Goal: Information Seeking & Learning: Find specific fact

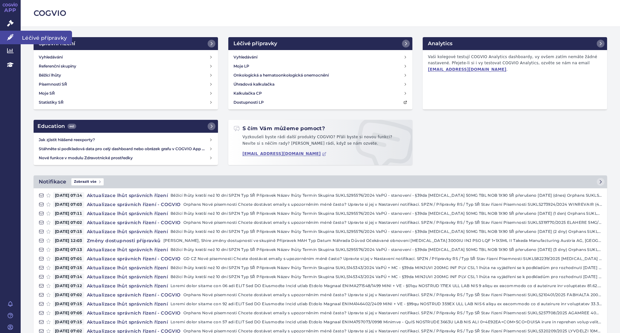
click at [12, 37] on icon at bounding box center [10, 37] width 6 height 6
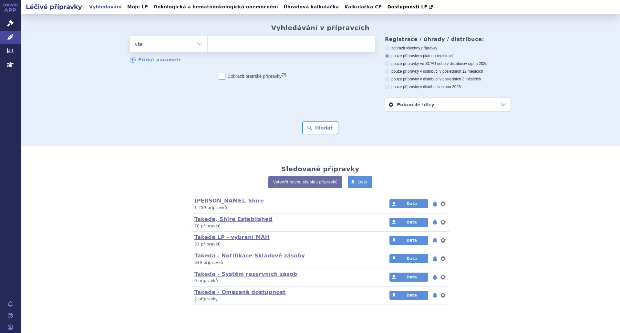
click at [222, 45] on ul at bounding box center [290, 43] width 167 height 14
click at [207, 45] on select at bounding box center [207, 44] width 0 height 16
type input "da"
type input "dac"
type input "daca"
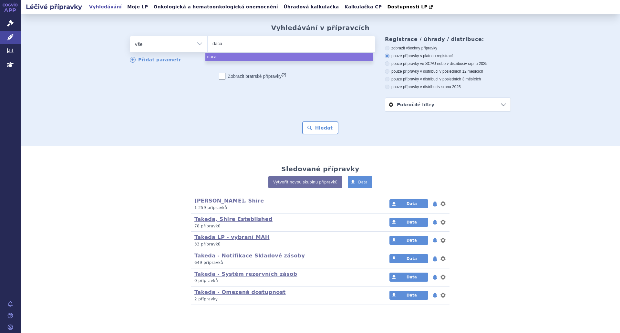
type input "dacar"
type input "dacarba"
type input "dacarbaz"
type input "dacarbazi"
type input "dacarbazin"
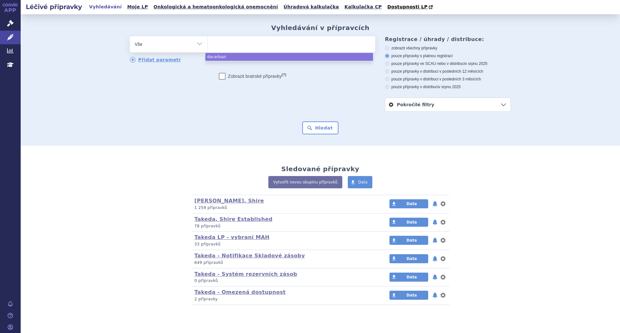
select select "dacarbazin"
click at [310, 121] on form "odstranit Vše Přípravek/SUKL kód MAH VPOIS ATC/Aktivní látka × (?)" at bounding box center [320, 85] width 381 height 98
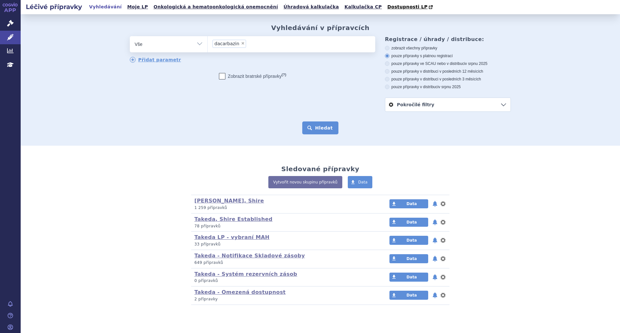
click at [314, 128] on button "Hledat" at bounding box center [320, 127] width 36 height 13
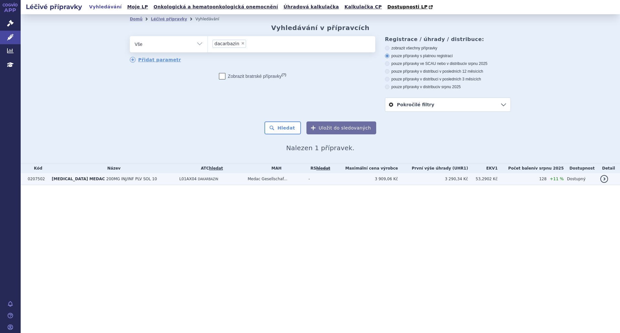
click at [86, 180] on span "DACARBAZINE MEDAC" at bounding box center [78, 178] width 53 height 5
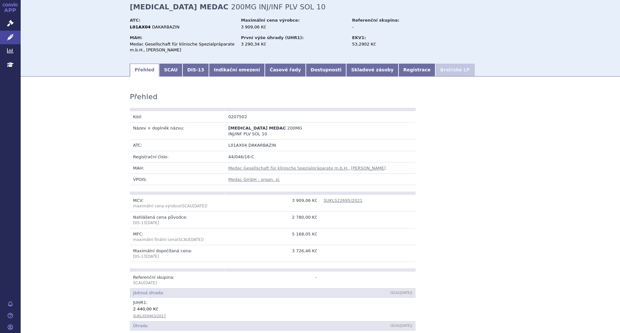
scroll to position [10, 0]
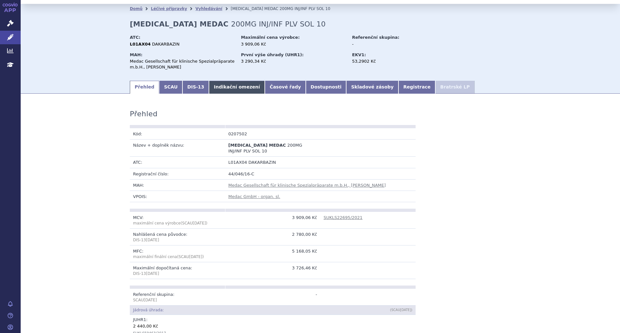
click at [216, 90] on link "Indikační omezení" at bounding box center [237, 87] width 56 height 13
